Goal: Consume media (video, audio): Consume media (video, audio)

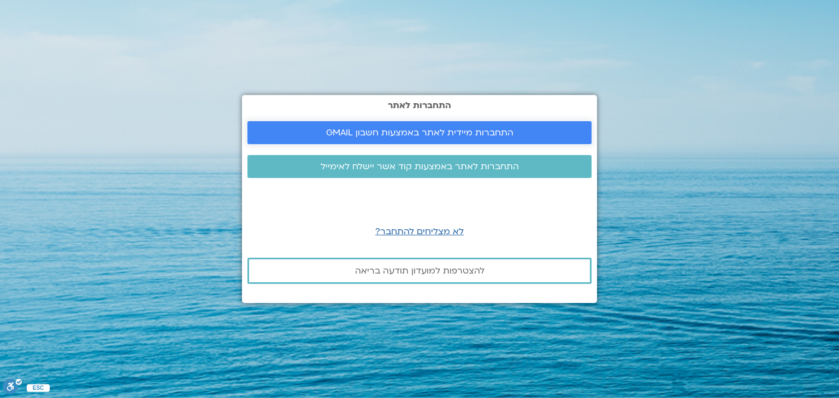
click at [443, 133] on span "התחברות מיידית לאתר באמצעות חשבון GMAIL" at bounding box center [419, 133] width 187 height 10
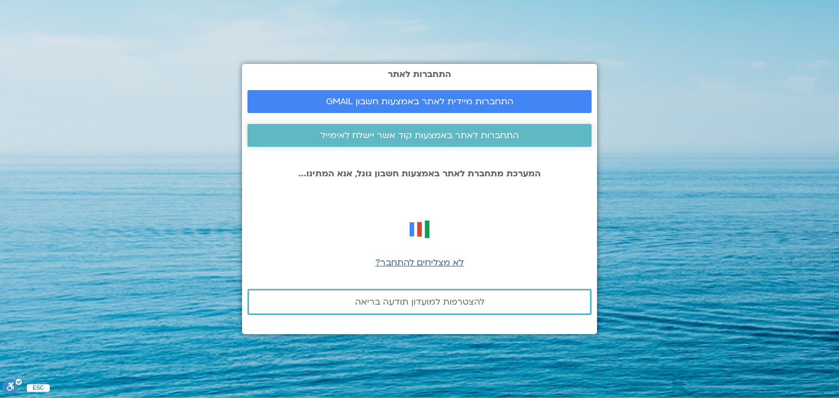
click at [446, 139] on span "התחברות לאתר באמצעות קוד אשר יישלח לאימייל" at bounding box center [420, 136] width 198 height 10
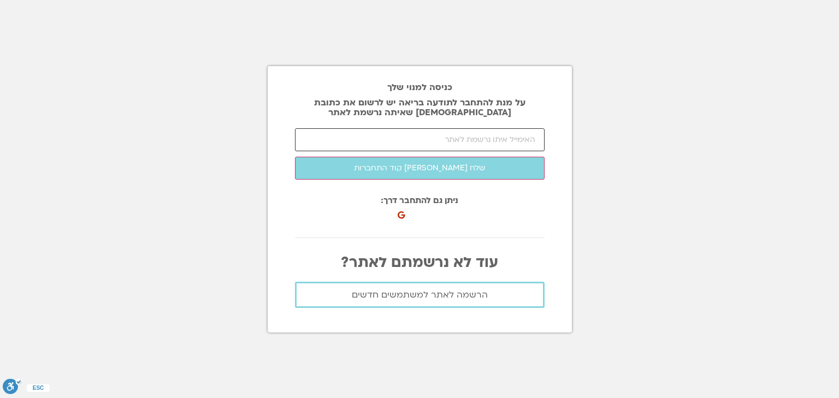
click at [448, 140] on input "email" at bounding box center [420, 139] width 250 height 23
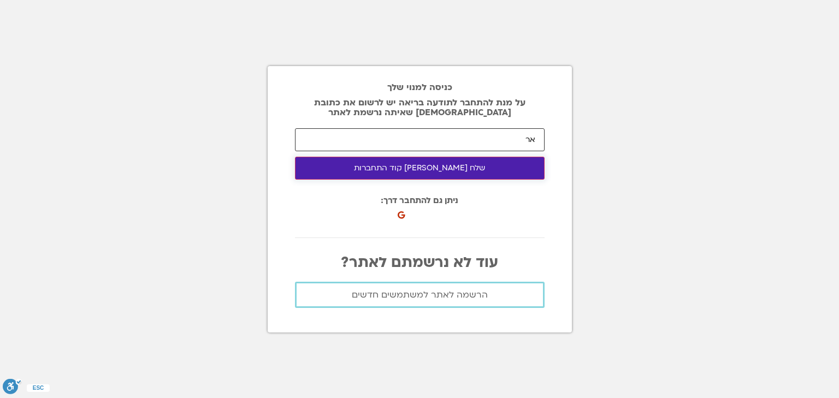
type input "א"
type input "tr.varda@gmail.com"
click at [428, 172] on button "שלח לי קוד התחברות" at bounding box center [420, 168] width 250 height 23
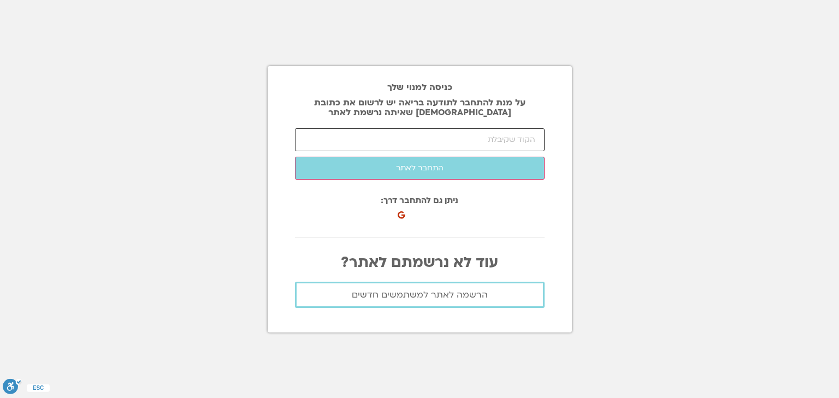
click at [528, 140] on input "number" at bounding box center [420, 139] width 250 height 23
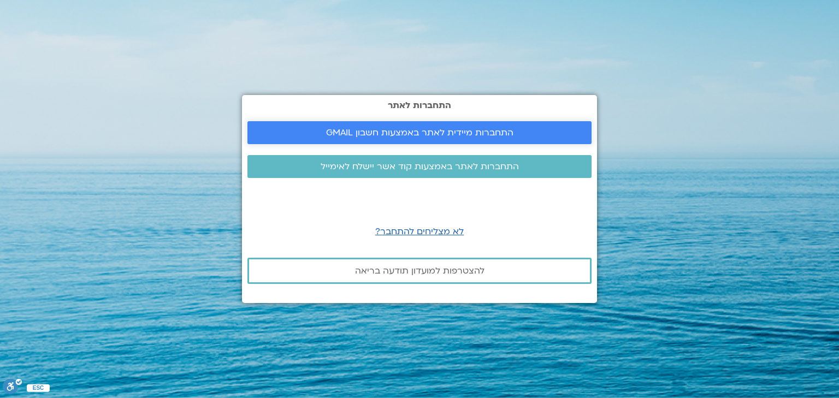
click at [439, 132] on span "התחברות מיידית לאתר באמצעות חשבון GMAIL" at bounding box center [419, 133] width 187 height 10
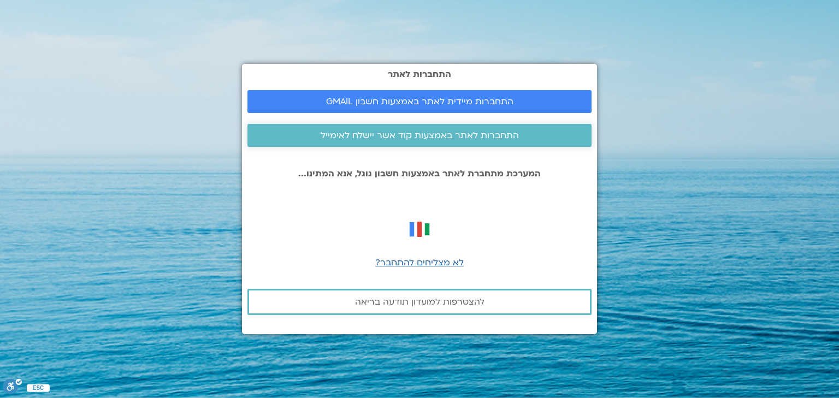
click at [397, 143] on link "התחברות לאתר באמצעות קוד אשר יישלח לאימייל" at bounding box center [419, 135] width 344 height 23
click at [430, 264] on span "לא מצליחים להתחבר?" at bounding box center [419, 263] width 88 height 12
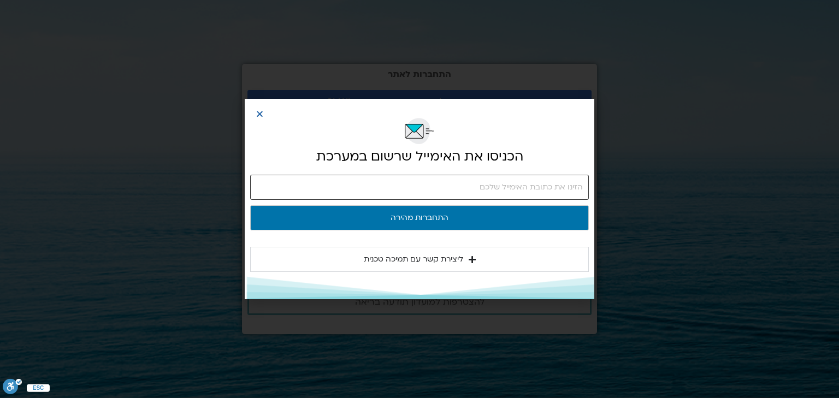
click at [510, 187] on input "email" at bounding box center [419, 187] width 339 height 25
type input "א"
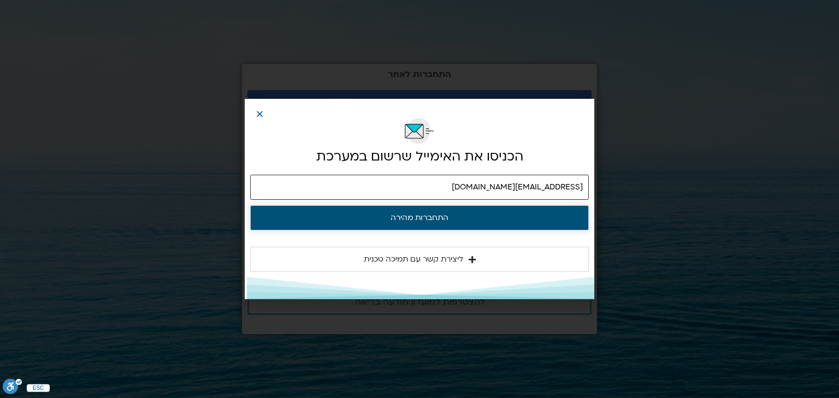
type input "tr.varda@gmail.com"
click at [441, 222] on button "התחברות מהירה" at bounding box center [419, 217] width 339 height 25
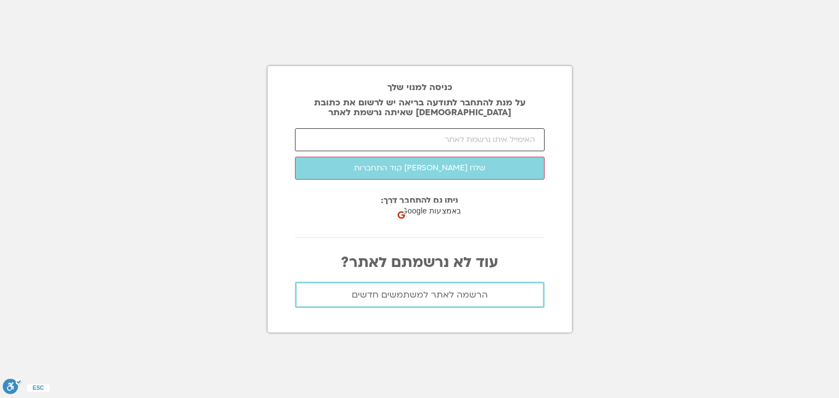
drag, startPoint x: 0, startPoint y: 0, endPoint x: 439, endPoint y: 136, distance: 459.7
click at [439, 136] on input "email" at bounding box center [420, 139] width 250 height 23
type input "[EMAIL_ADDRESS][DOMAIN_NAME]"
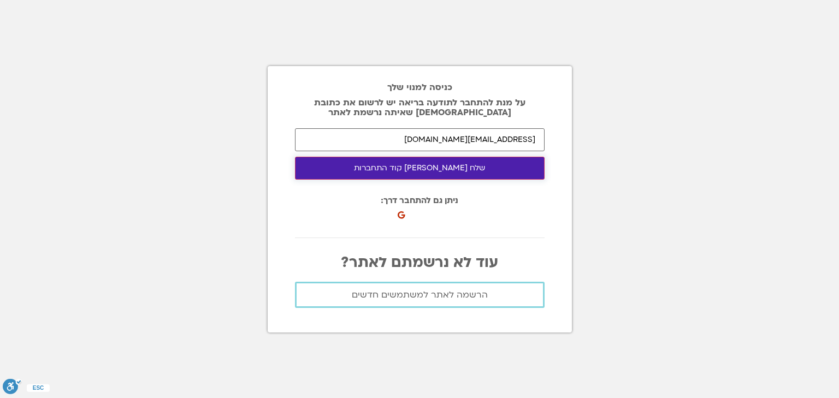
click at [418, 170] on button "שלח לי קוד התחברות" at bounding box center [420, 168] width 250 height 23
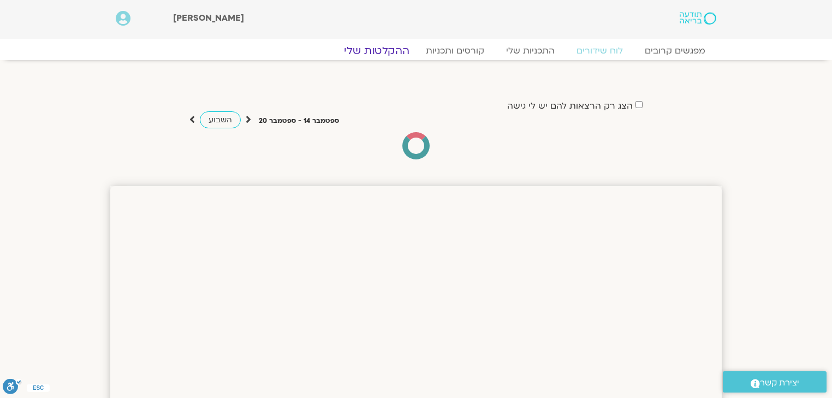
click at [376, 52] on link "ההקלטות שלי" at bounding box center [377, 50] width 92 height 13
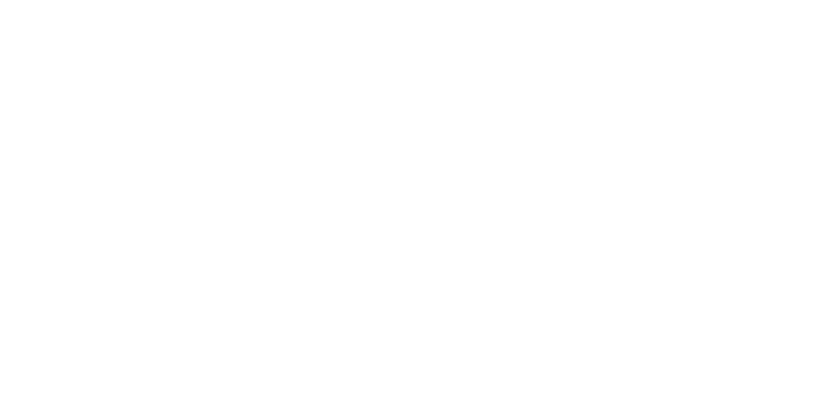
click at [0, 0] on html at bounding box center [0, 0] width 0 height 0
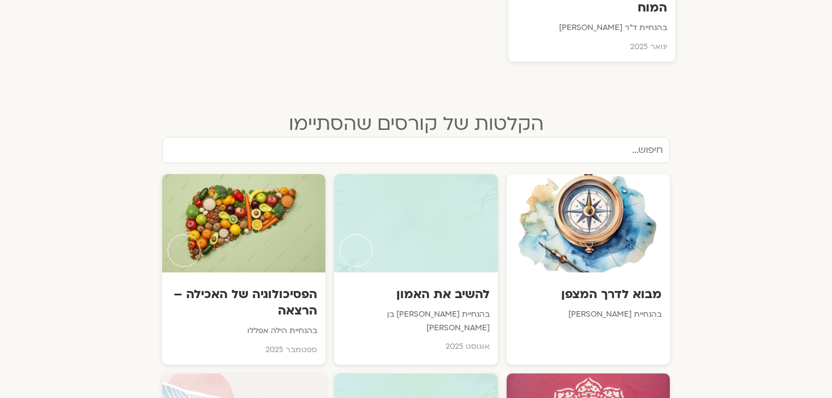
scroll to position [1377, 0]
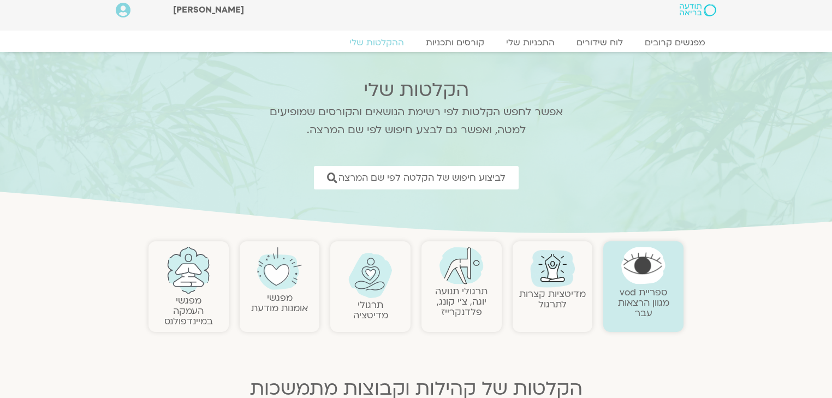
scroll to position [0, 0]
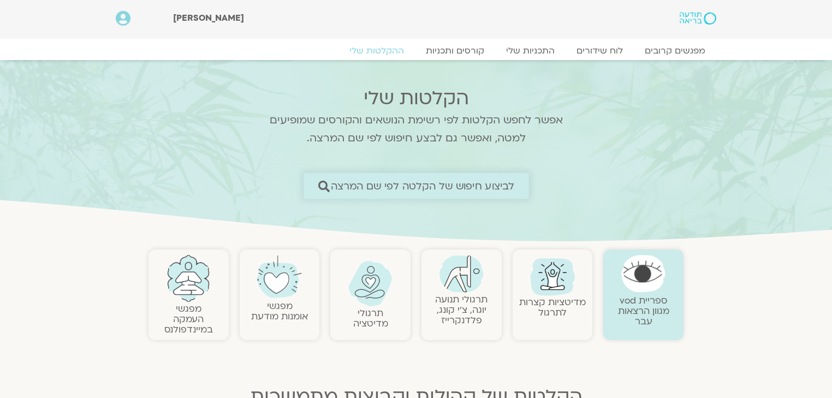
click at [452, 188] on span "לביצוע חיפוש של הקלטה לפי שם המרצה" at bounding box center [422, 185] width 184 height 11
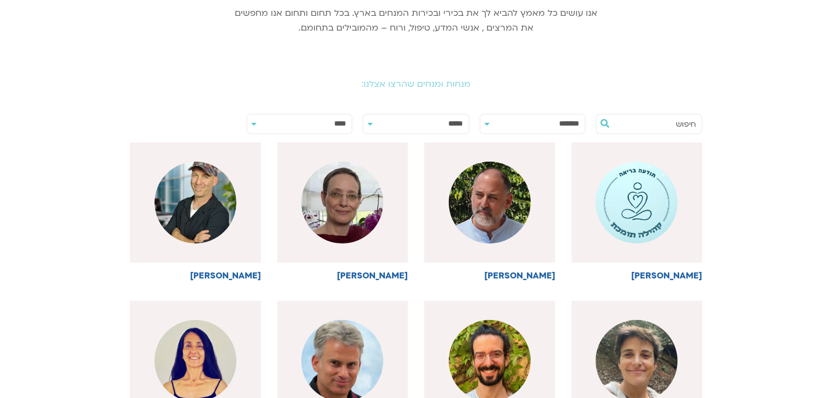
scroll to position [218, 0]
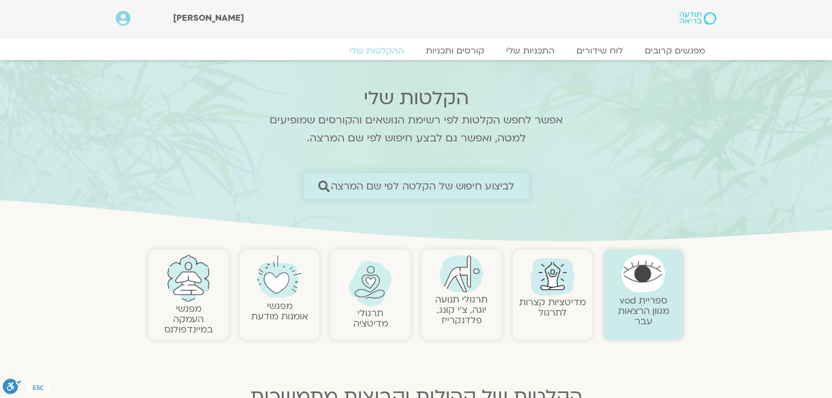
click at [434, 184] on span "לביצוע חיפוש של הקלטה לפי שם המרצה" at bounding box center [422, 185] width 184 height 11
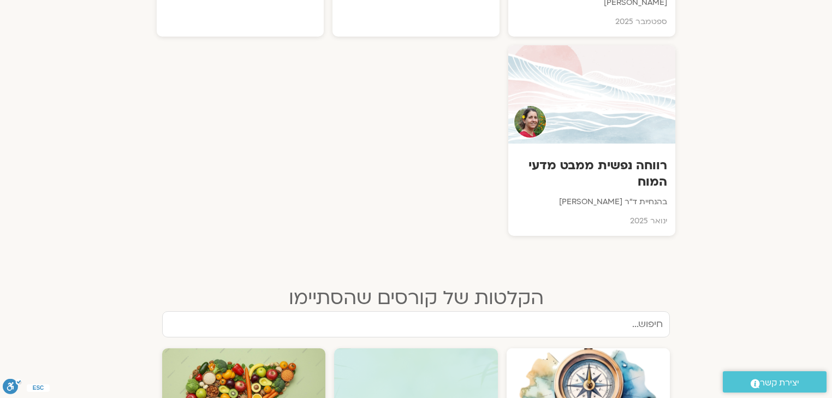
scroll to position [1223, 0]
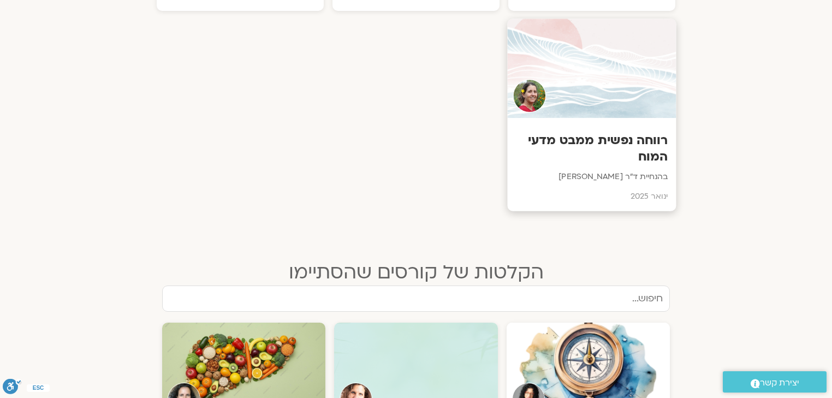
click at [659, 132] on h3 "רווחה נפשית ממבט מדעי המוח" at bounding box center [592, 148] width 152 height 33
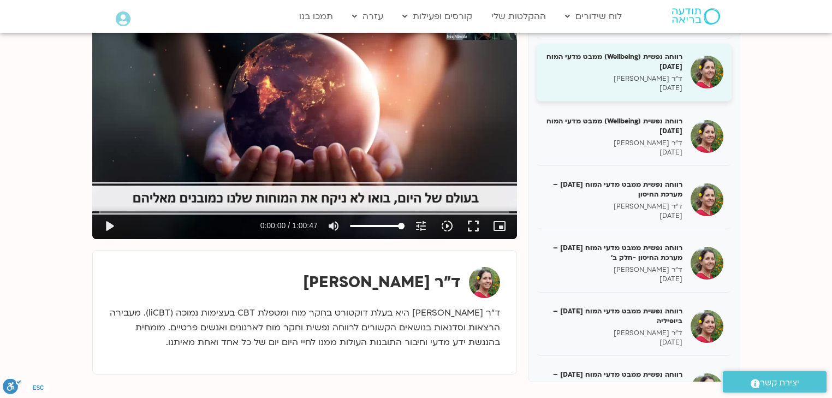
scroll to position [699, 0]
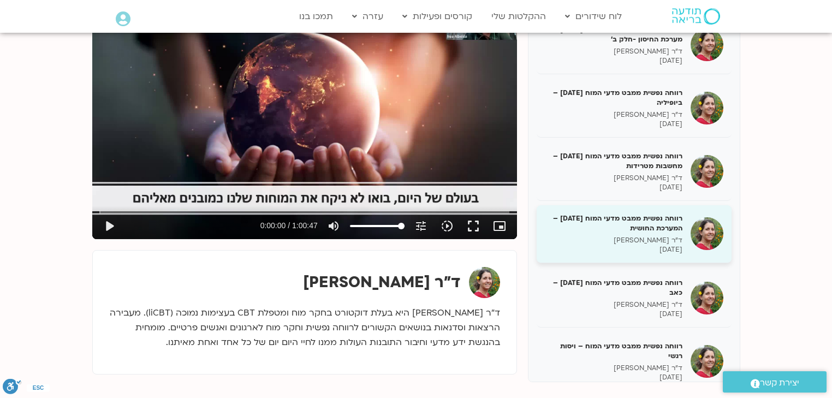
click at [649, 214] on h5 "רווחה נפשית ממבט מדעי המוח [DATE] – המערכת החושית" at bounding box center [614, 224] width 138 height 20
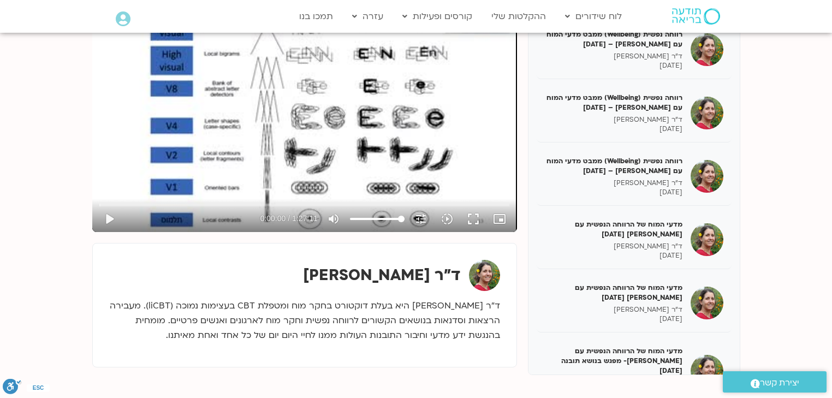
scroll to position [262, 0]
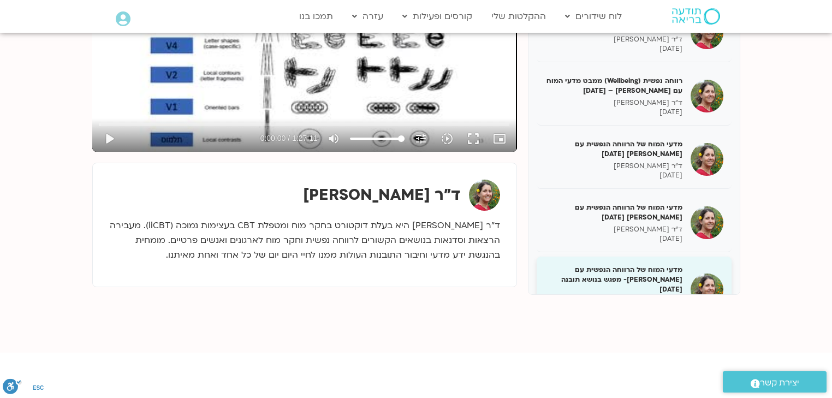
click at [640, 274] on h5 "מדעי המוח של הרווחה הנפשית עם [PERSON_NAME]- מפגש בנושא תובנה [DATE]" at bounding box center [614, 280] width 138 height 30
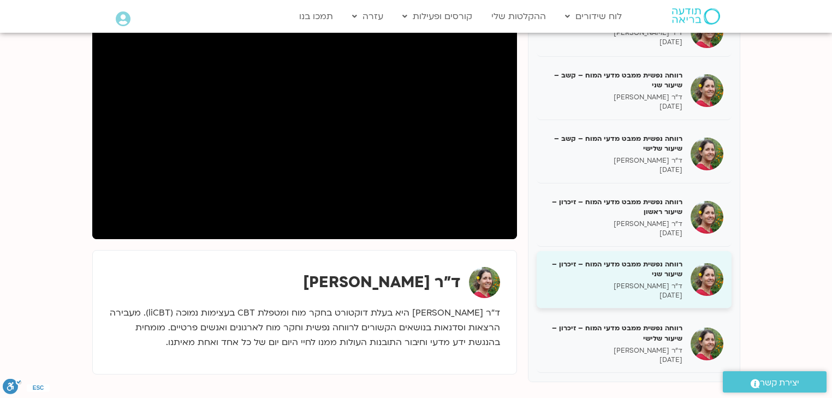
scroll to position [218, 0]
